Goal: Check status: Check status

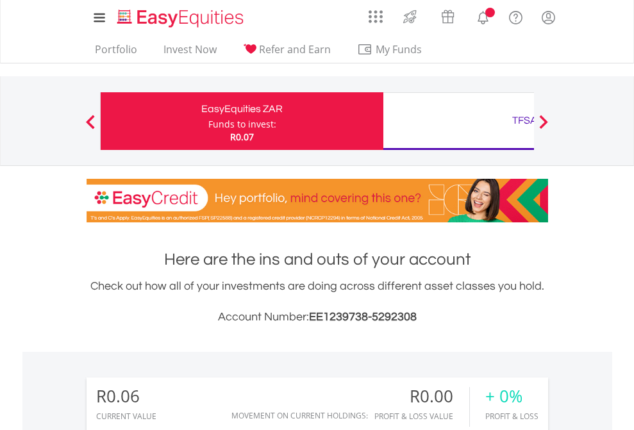
scroll to position [123, 201]
click at [209, 121] on div "Funds to invest:" at bounding box center [243, 124] width 68 height 13
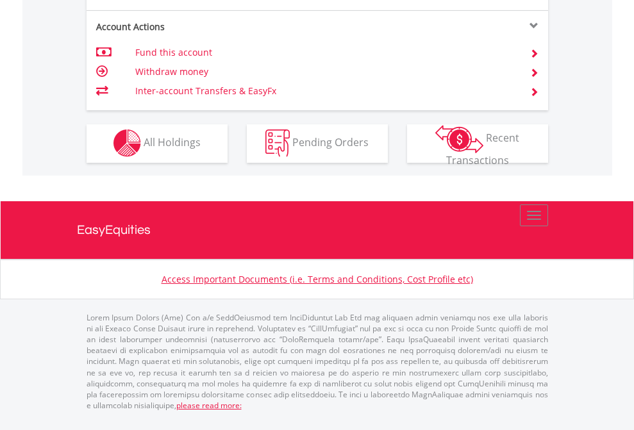
scroll to position [1200, 0]
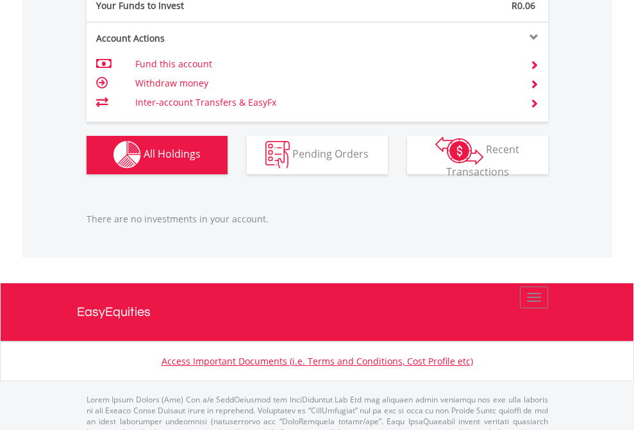
scroll to position [1270, 0]
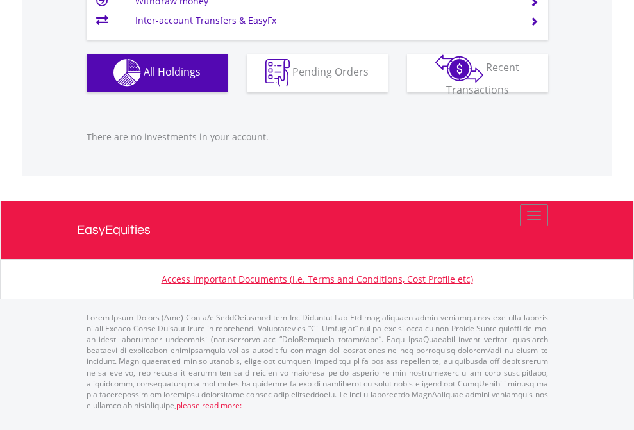
scroll to position [123, 201]
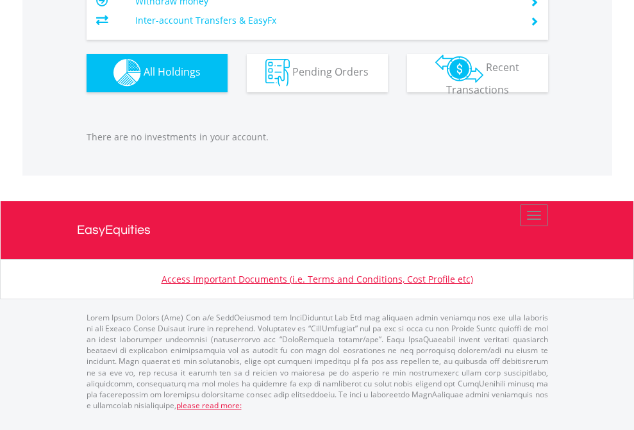
scroll to position [123, 201]
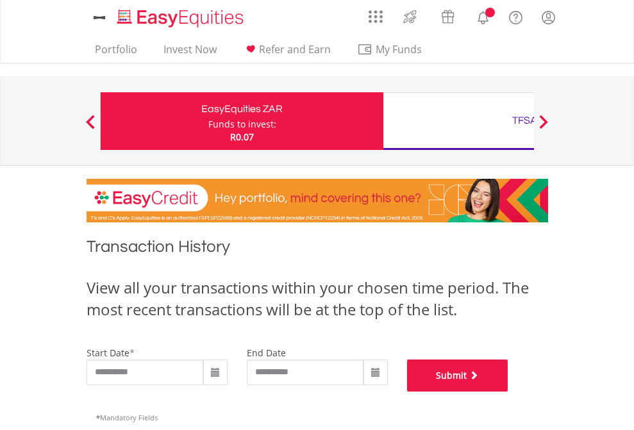
click at [509, 392] on button "Submit" at bounding box center [457, 376] width 101 height 32
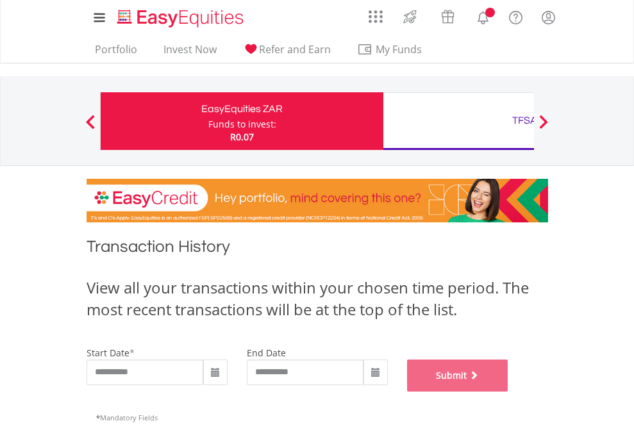
scroll to position [520, 0]
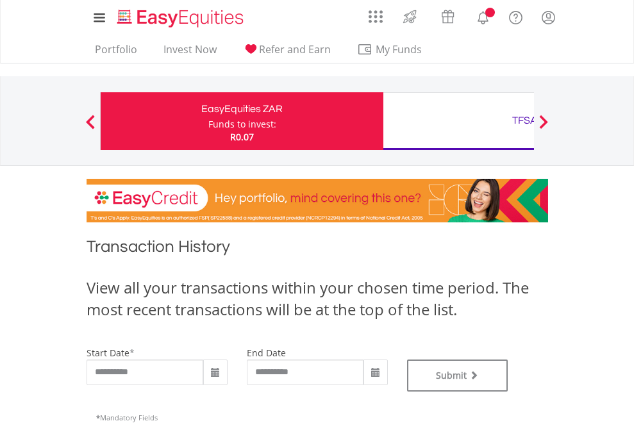
click at [459, 121] on div "TFSA" at bounding box center [525, 121] width 268 height 18
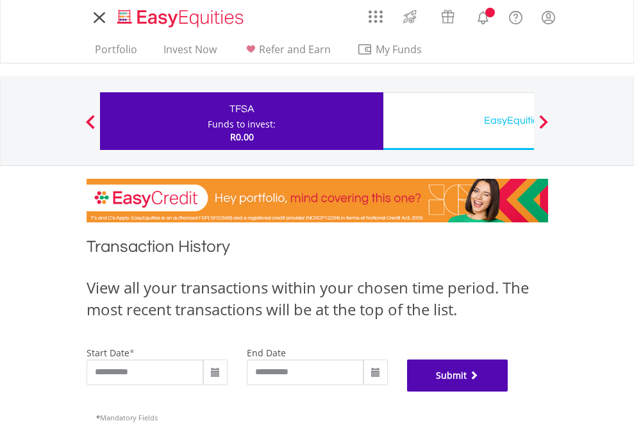
click at [509, 392] on button "Submit" at bounding box center [457, 376] width 101 height 32
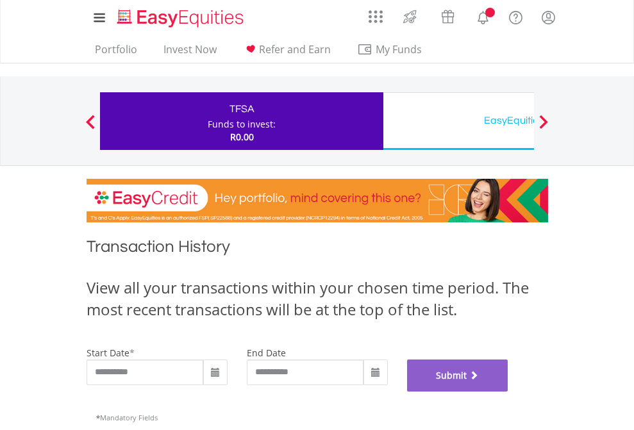
scroll to position [520, 0]
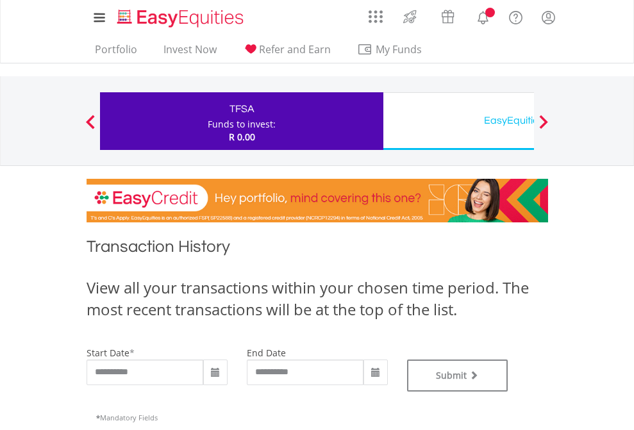
click at [459, 121] on div "EasyEquities USD" at bounding box center [525, 121] width 268 height 18
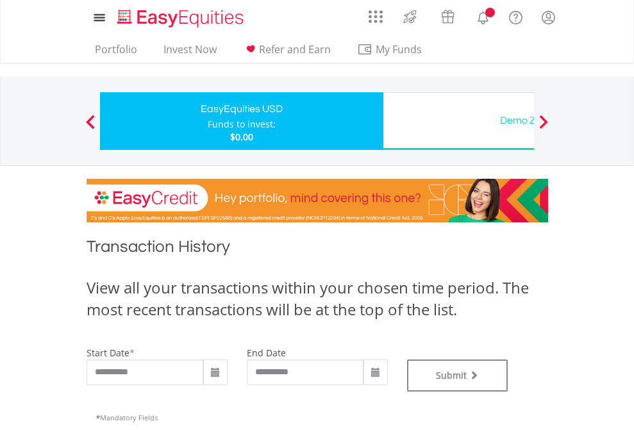
type input "**********"
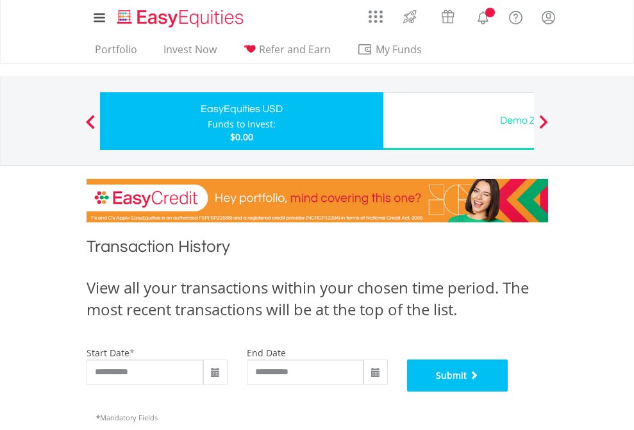
click at [509, 392] on button "Submit" at bounding box center [457, 376] width 101 height 32
